Goal: Task Accomplishment & Management: Manage account settings

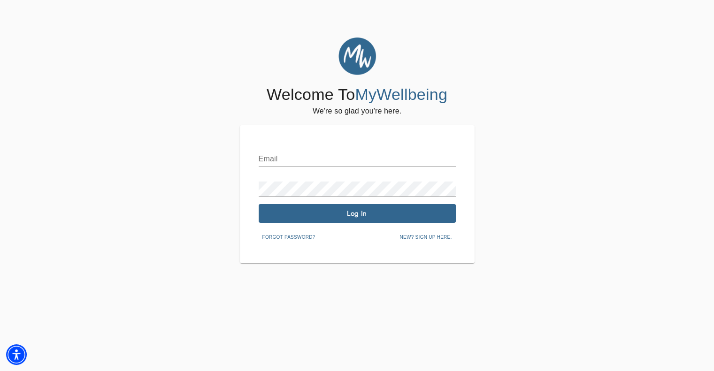
click at [297, 162] on input "text" at bounding box center [357, 159] width 197 height 15
click at [332, 161] on input "maeghan.wood@" at bounding box center [357, 159] width 197 height 15
type input "[EMAIL_ADDRESS][DOMAIN_NAME]"
click at [342, 215] on span "Log In" at bounding box center [357, 213] width 190 height 9
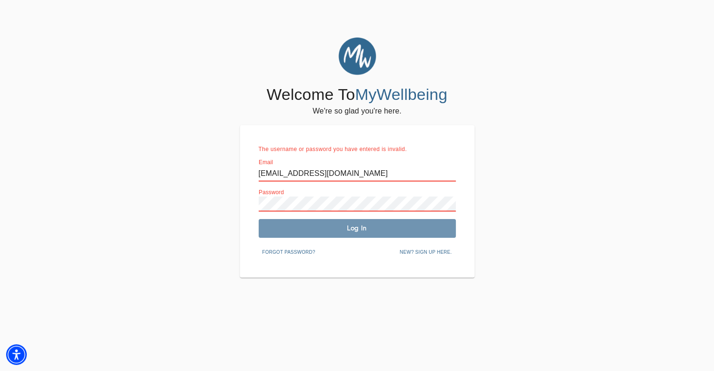
click at [311, 230] on span "Log In" at bounding box center [357, 228] width 190 height 9
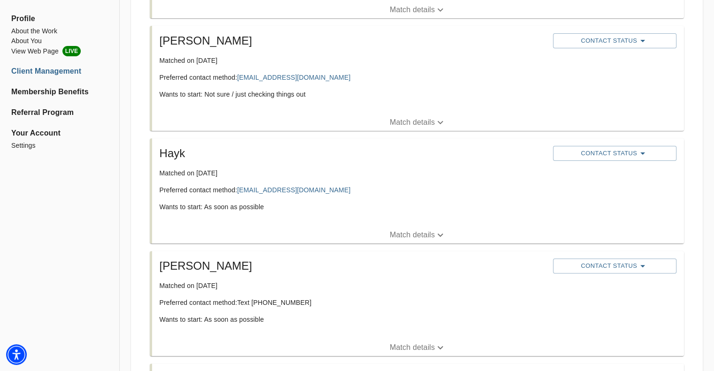
scroll to position [141, 0]
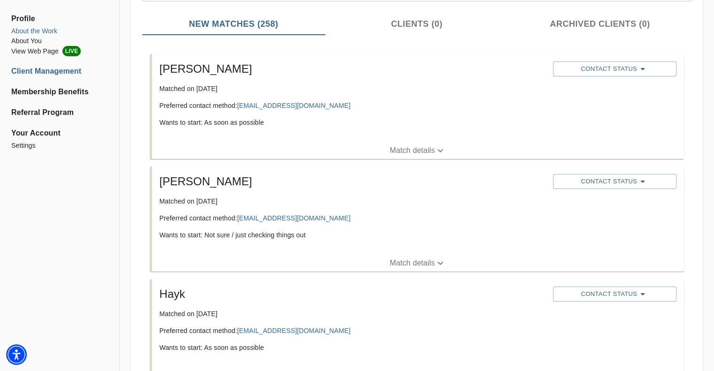
click at [36, 33] on li "About the Work" at bounding box center [59, 31] width 97 height 10
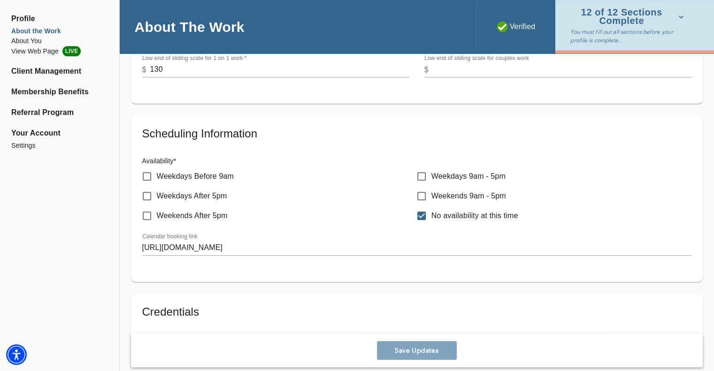
scroll to position [423, 0]
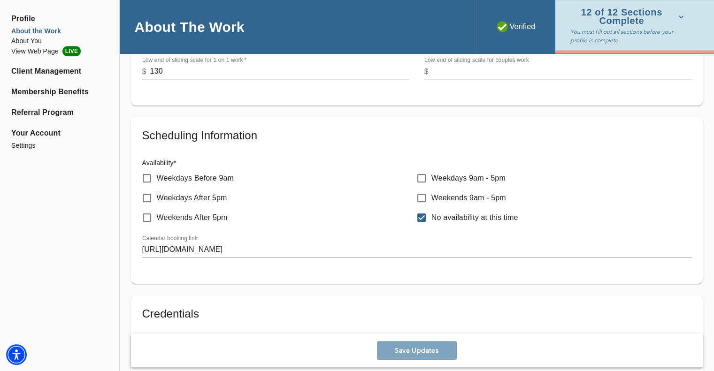
click at [145, 180] on input "Weekdays Before 9am" at bounding box center [147, 179] width 20 height 20
checkbox input "true"
checkbox input "false"
click at [143, 194] on input "Weekdays After 5pm" at bounding box center [147, 198] width 20 height 20
checkbox input "true"
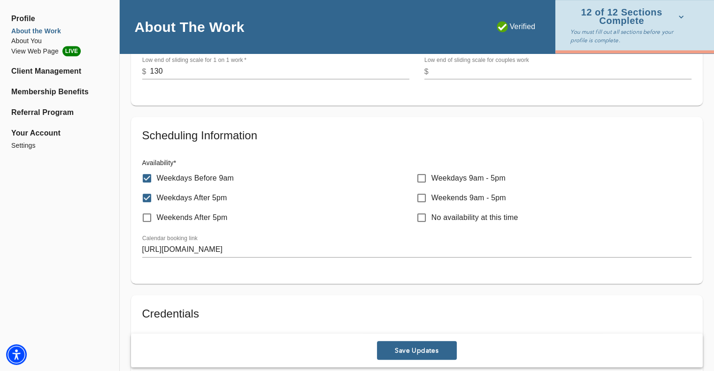
click at [422, 176] on input "Weekdays 9am - 5pm" at bounding box center [422, 179] width 20 height 20
checkbox input "true"
click at [390, 348] on span "Save Updates" at bounding box center [417, 351] width 72 height 9
